Goal: Navigation & Orientation: Find specific page/section

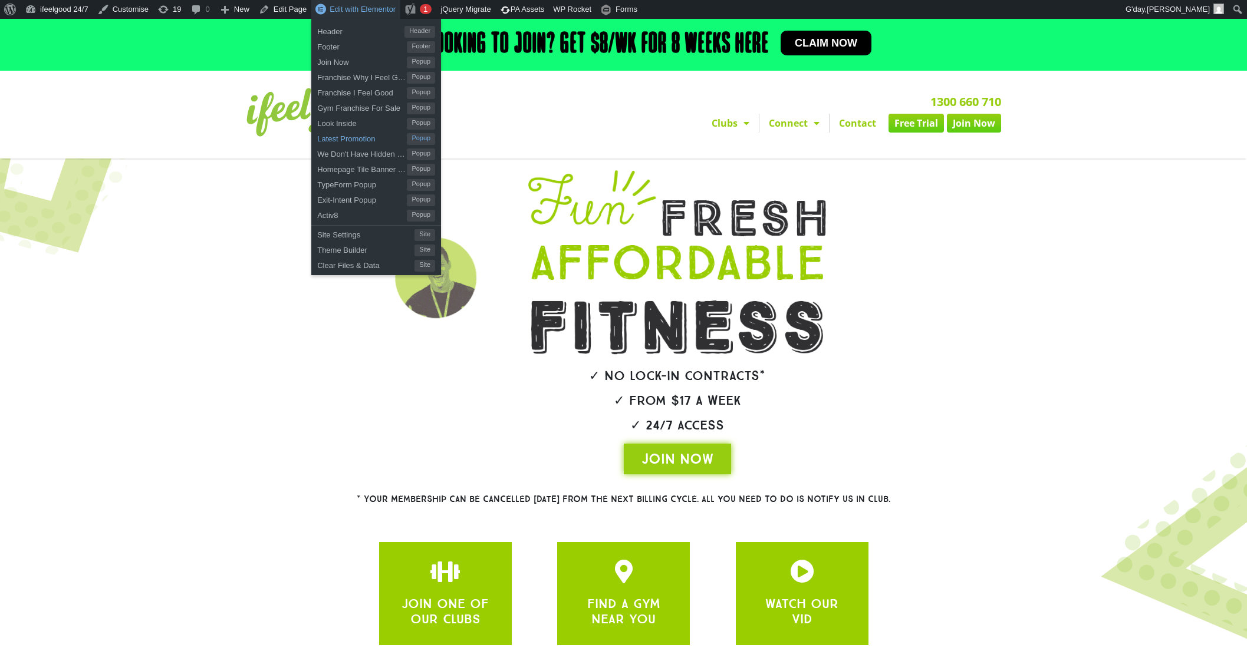
click at [374, 137] on span "Latest Promotion" at bounding box center [362, 137] width 90 height 15
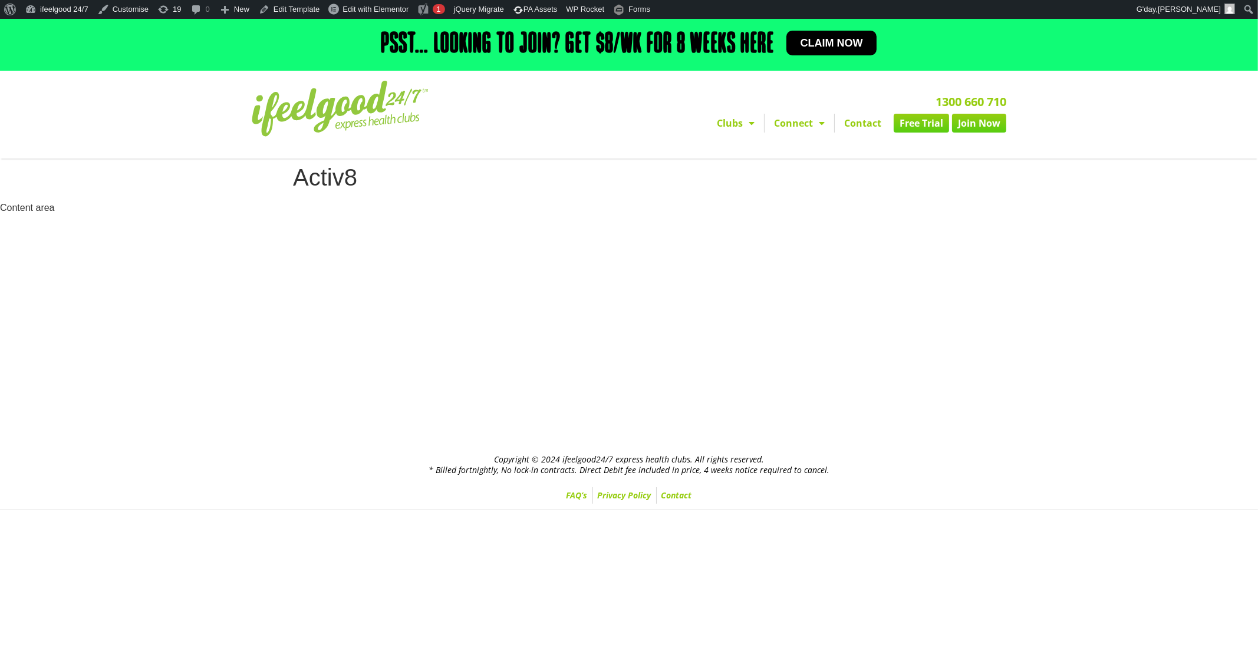
click at [348, 116] on img at bounding box center [340, 109] width 177 height 56
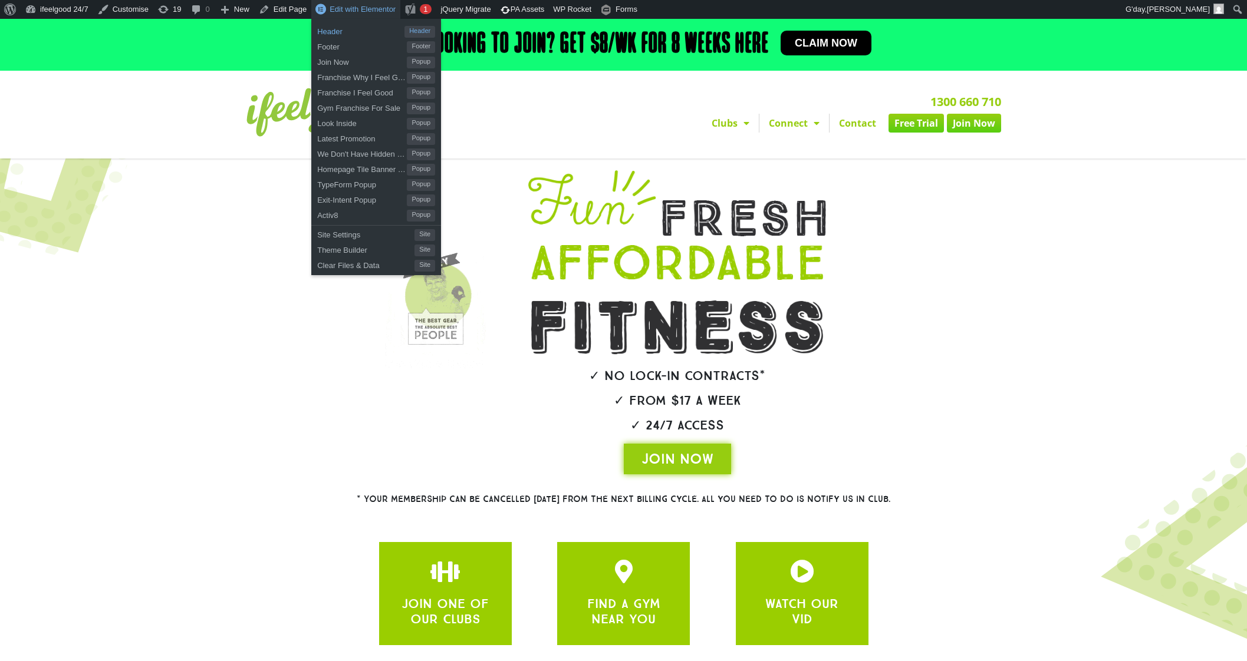
click at [353, 28] on span "Header" at bounding box center [360, 29] width 87 height 15
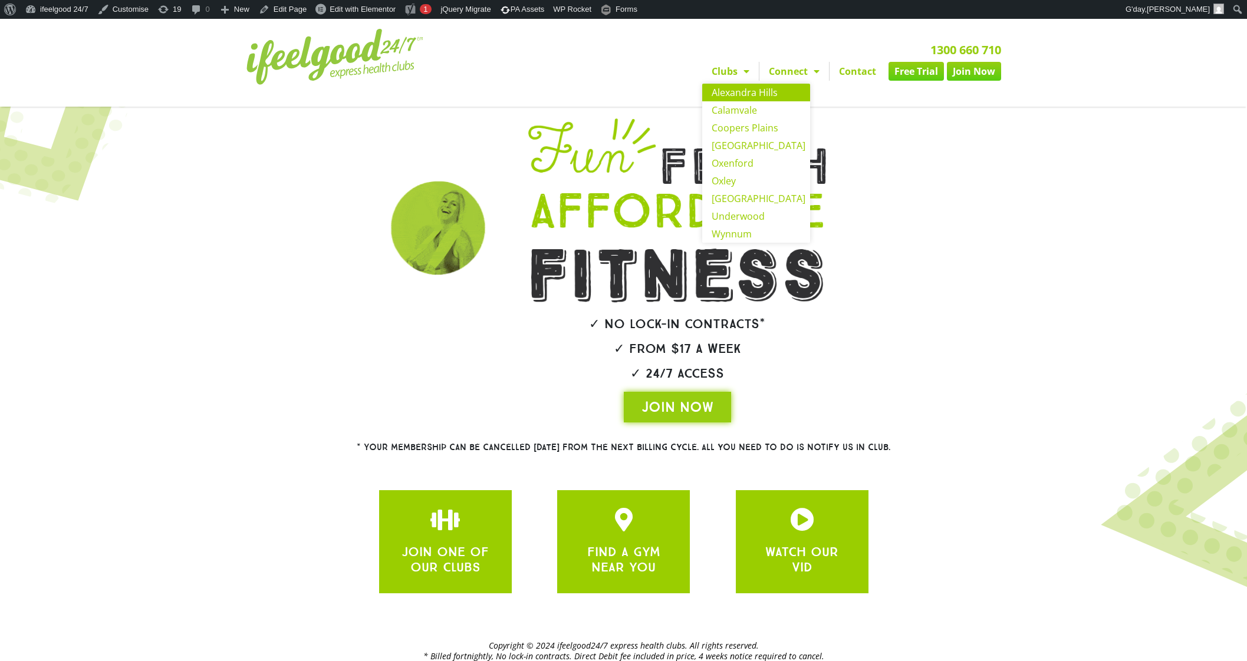
click at [748, 97] on link "Alexandra Hills" at bounding box center [756, 93] width 108 height 18
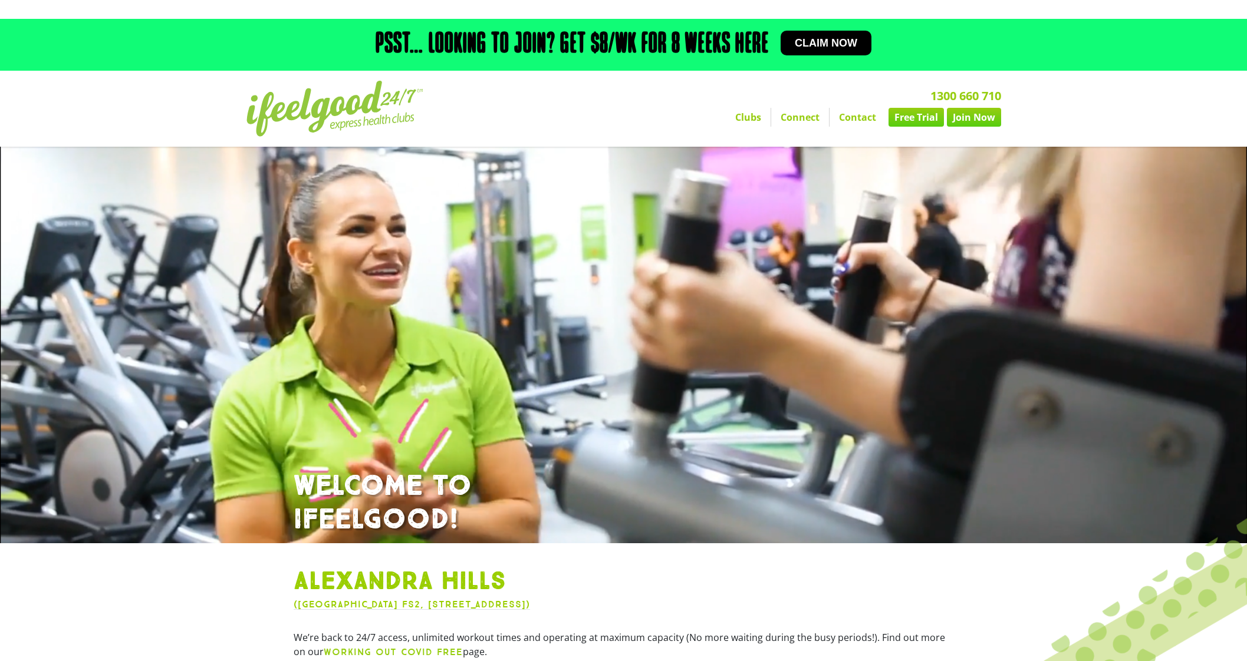
click at [810, 116] on link "Connect" at bounding box center [800, 117] width 58 height 19
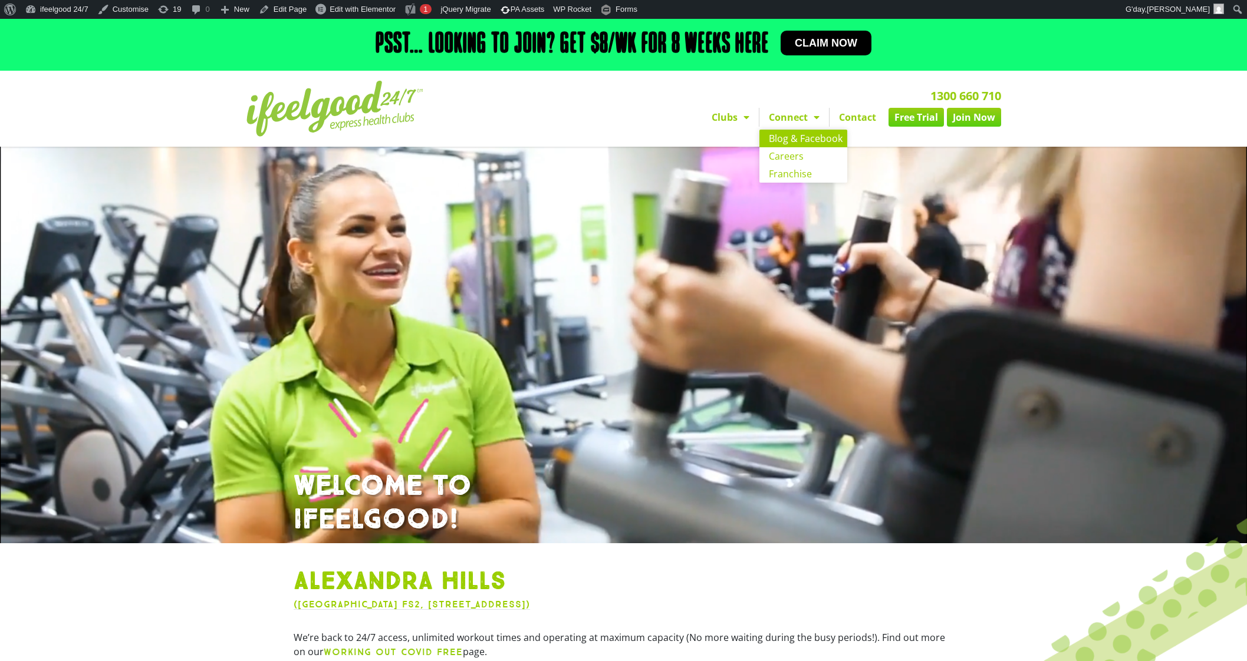
click at [815, 137] on link "Blog & Facebook" at bounding box center [803, 139] width 88 height 18
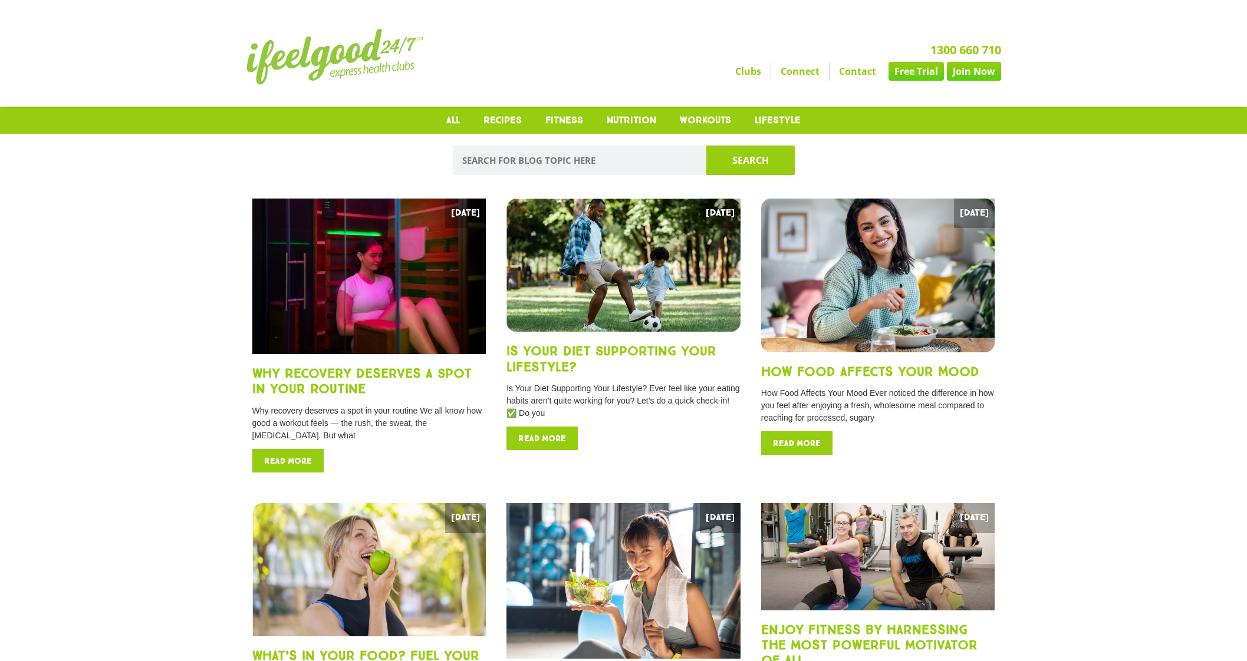
click at [758, 68] on link "Clubs" at bounding box center [748, 71] width 45 height 19
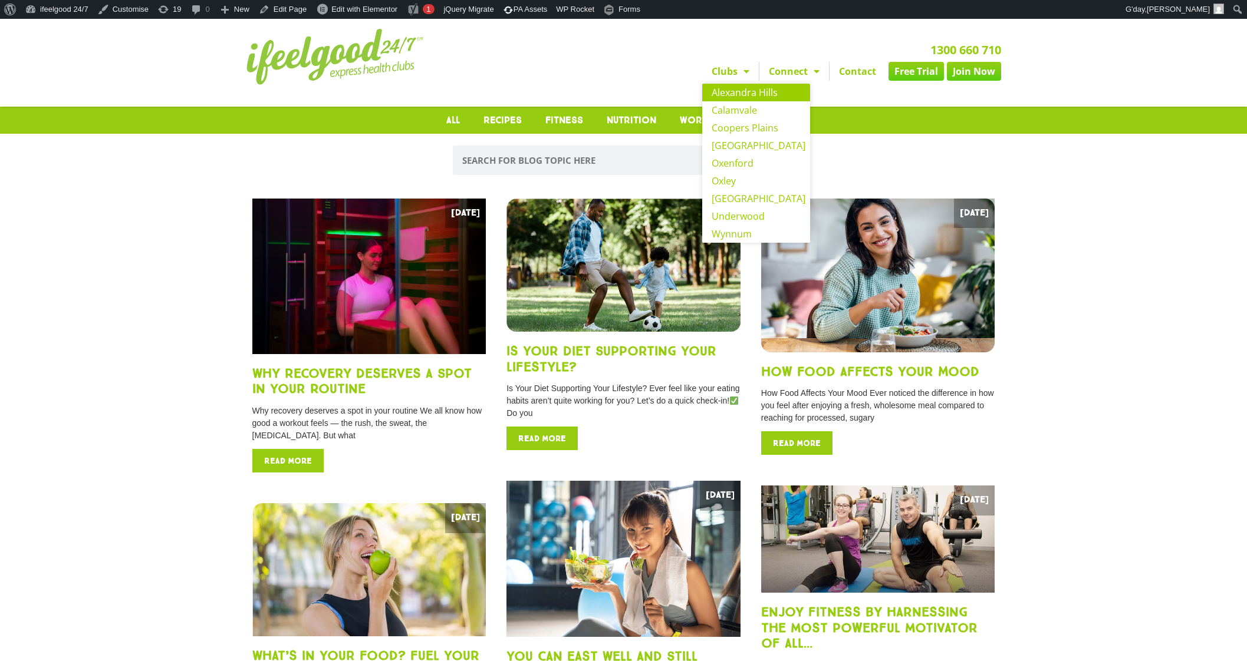
click at [740, 91] on link "Alexandra Hills" at bounding box center [756, 93] width 108 height 18
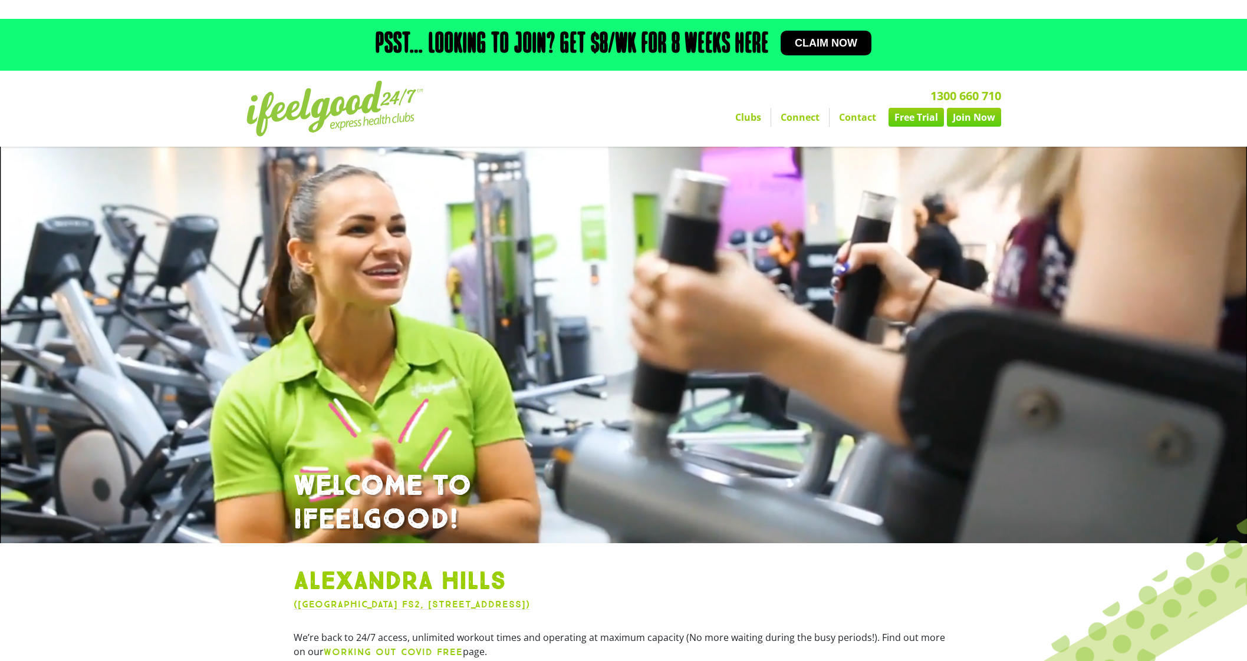
click at [757, 117] on link "Clubs" at bounding box center [748, 117] width 45 height 19
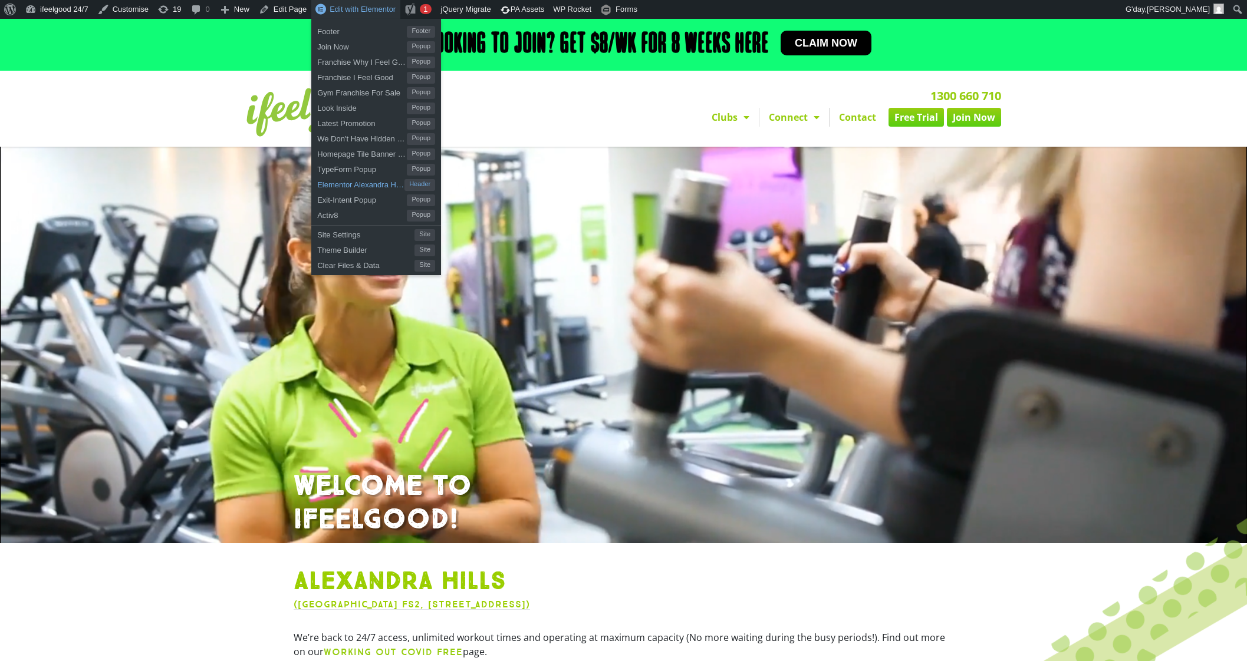
click at [376, 185] on span "Elementor Alexandra Hills" at bounding box center [360, 183] width 87 height 15
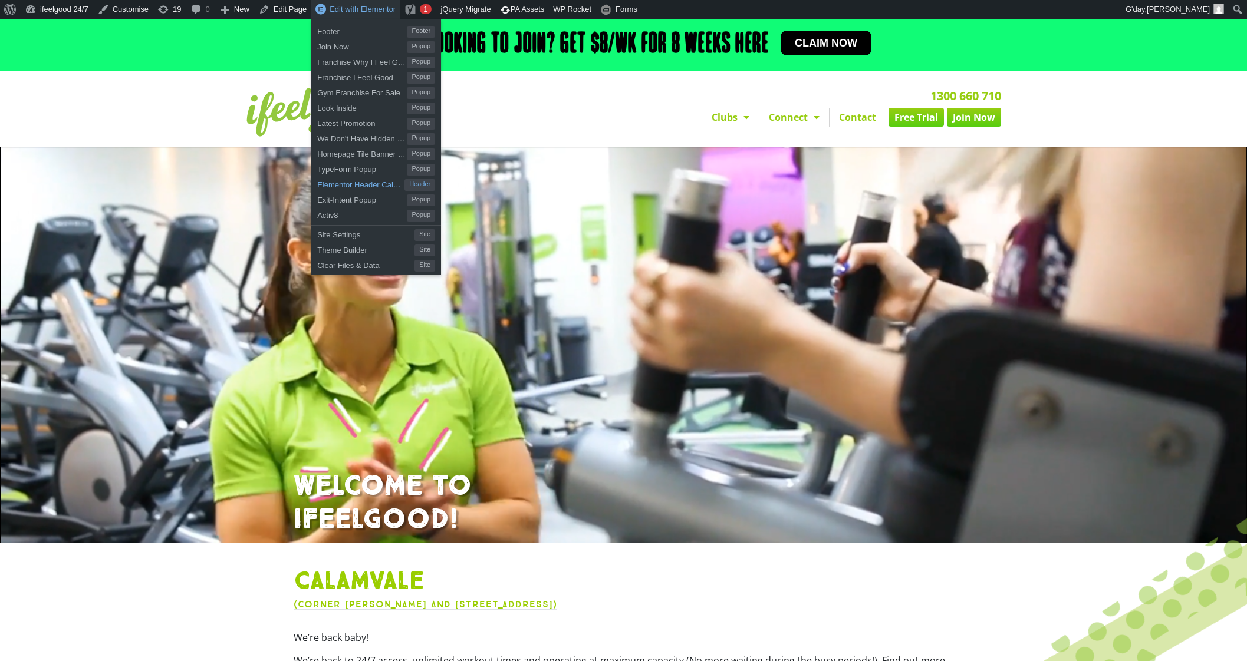
click at [374, 182] on span "Elementor Header Calamvale" at bounding box center [360, 183] width 87 height 15
click at [344, 6] on span "Edit with Elementor" at bounding box center [363, 9] width 66 height 9
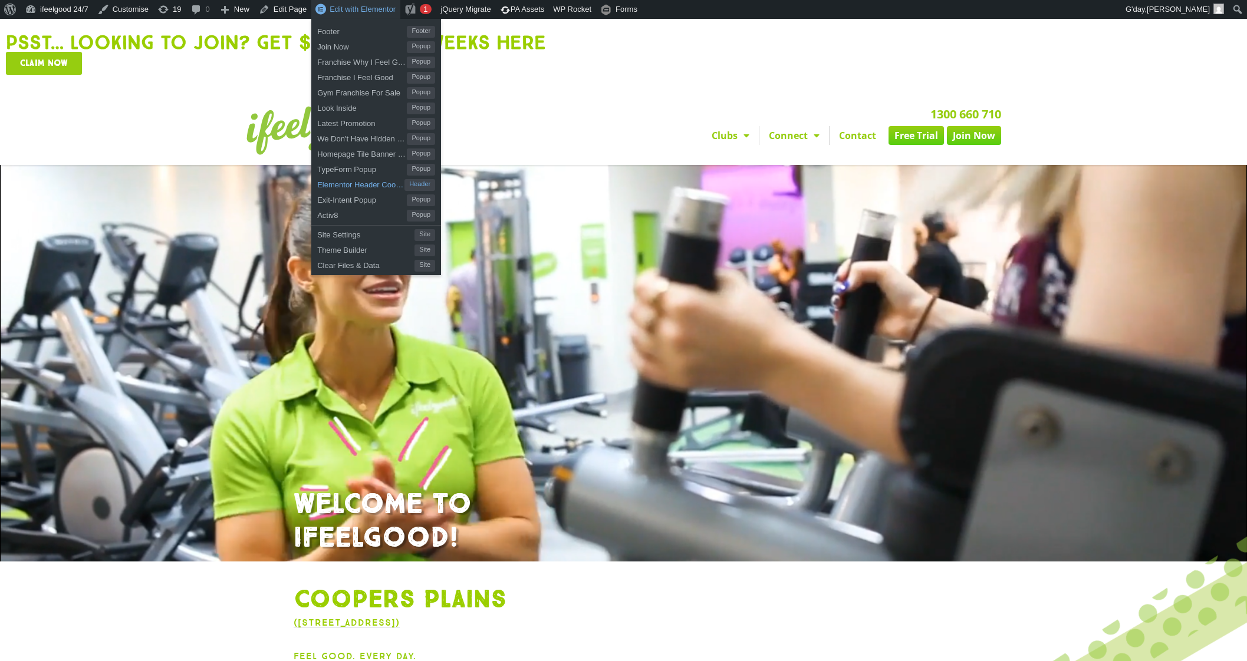
click at [361, 180] on span "Elementor Header Coopers Plains" at bounding box center [360, 183] width 87 height 15
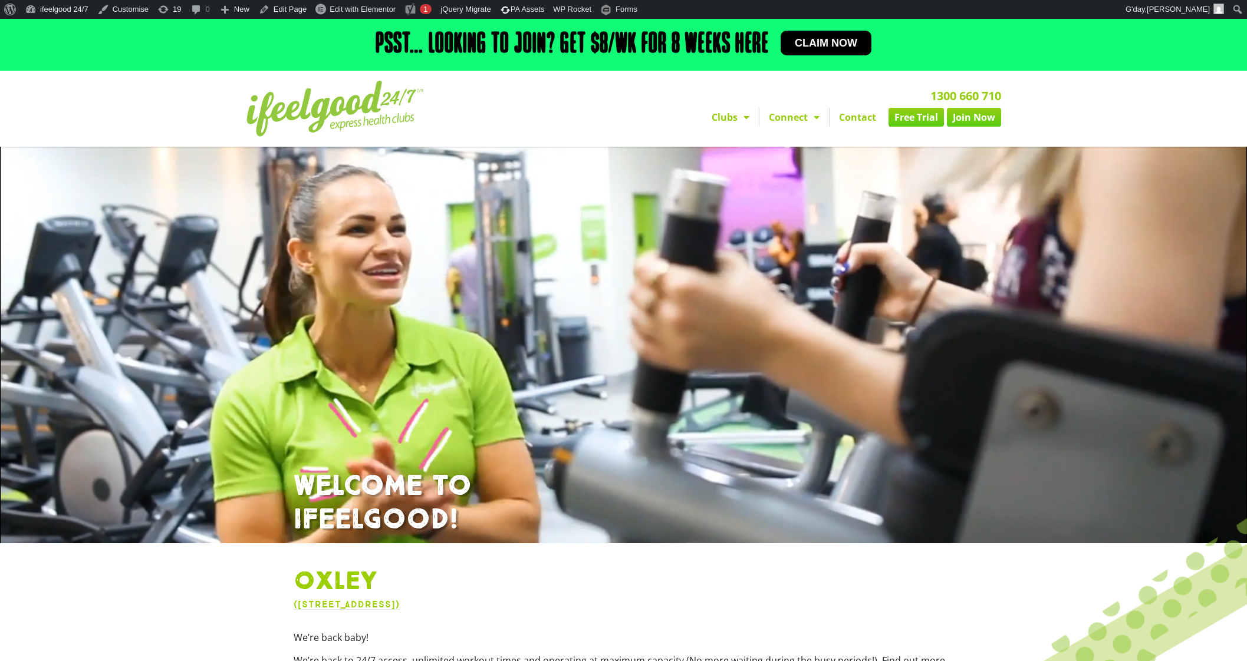
click at [926, 311] on div at bounding box center [823, 392] width 1246 height 912
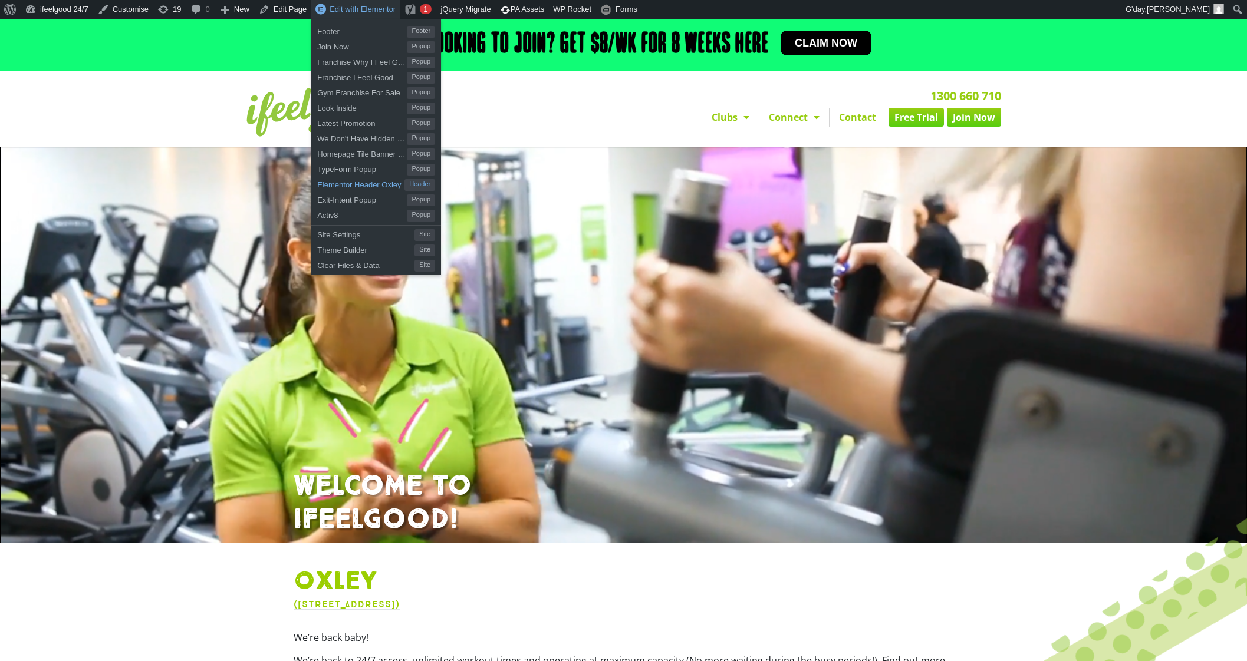
click at [367, 183] on span "Elementor Header Oxley" at bounding box center [360, 183] width 87 height 15
click at [376, 186] on span "Elementor Header Wynnum" at bounding box center [360, 183] width 87 height 15
click at [371, 186] on span "[GEOGRAPHIC_DATA]" at bounding box center [360, 183] width 87 height 15
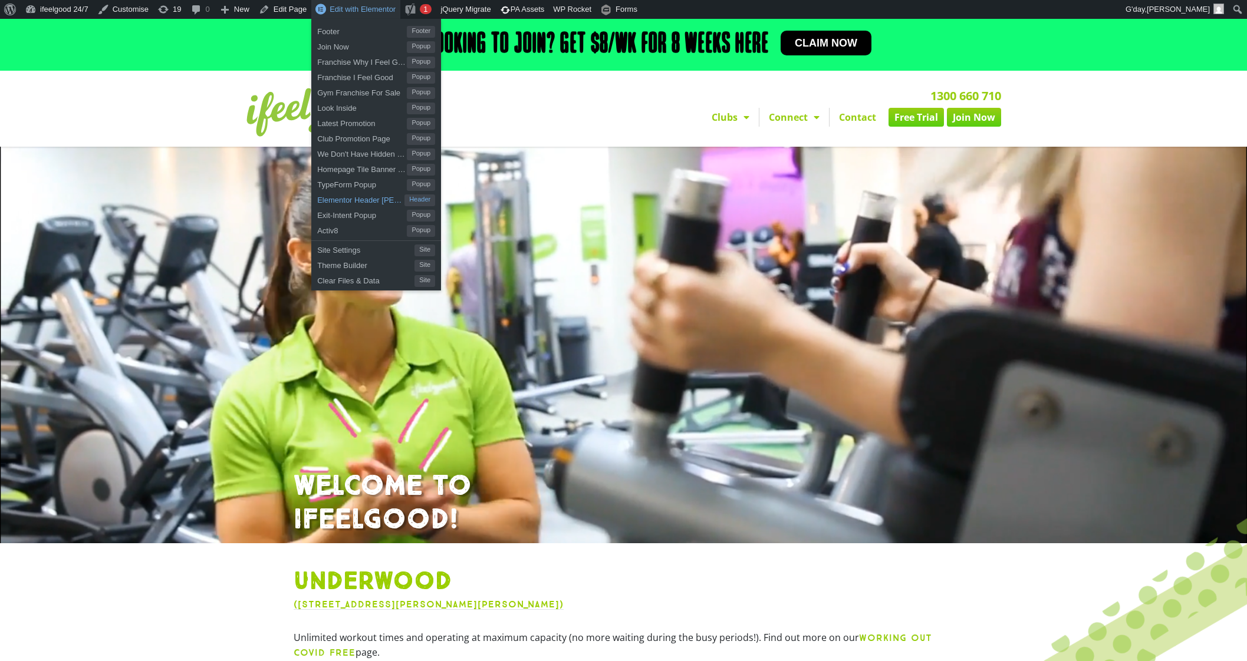
click at [377, 200] on span "Elementor Header Underwood" at bounding box center [360, 198] width 87 height 15
